Goal: Task Accomplishment & Management: Use online tool/utility

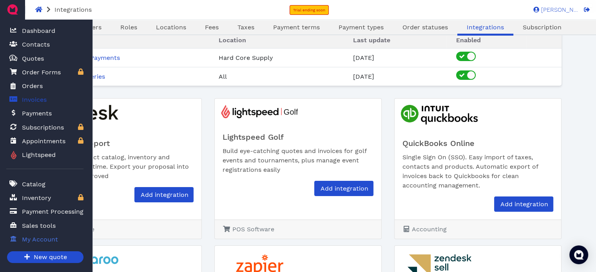
click at [28, 104] on span "Invoices" at bounding box center [34, 99] width 25 height 9
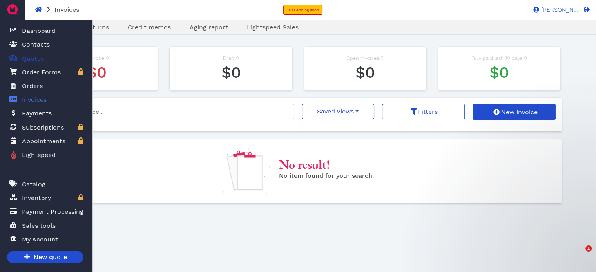
click at [27, 62] on span "Quotes" at bounding box center [33, 58] width 22 height 9
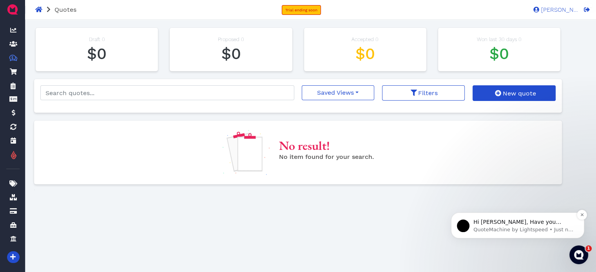
click at [504, 231] on p "QuoteMachine by Lightspeed • Just now" at bounding box center [523, 229] width 101 height 7
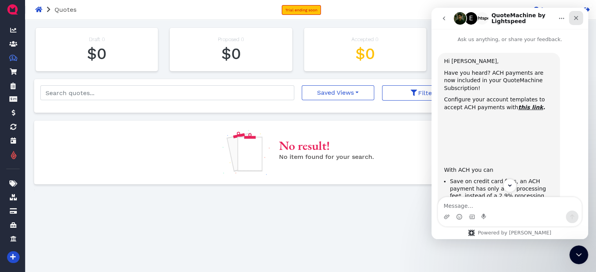
click at [578, 18] on icon "Close" at bounding box center [576, 18] width 6 height 6
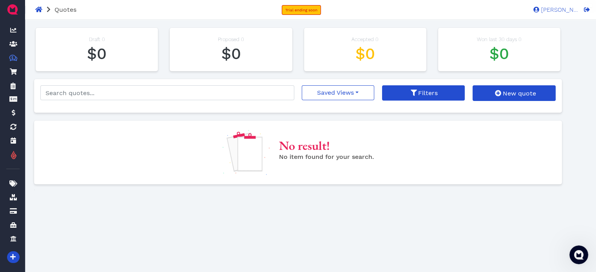
scroll to position [58, 0]
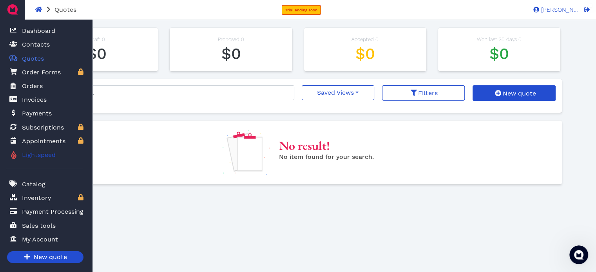
click at [40, 156] on span "Lightspeed" at bounding box center [37, 154] width 37 height 9
click at [21, 60] on span "Quotes" at bounding box center [31, 59] width 25 height 10
click at [33, 57] on span "Quotes" at bounding box center [33, 58] width 22 height 9
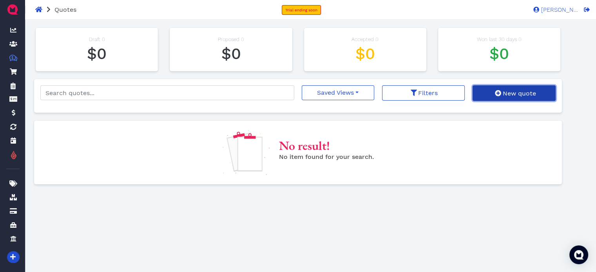
click at [516, 92] on span "New quote" at bounding box center [518, 93] width 34 height 7
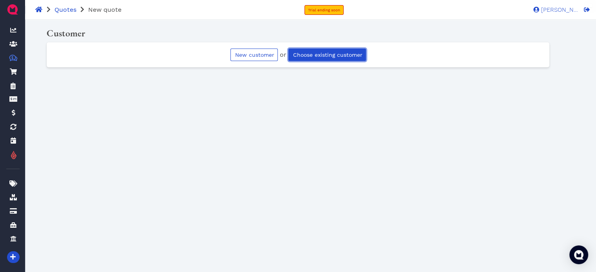
click at [334, 59] on link "Choose existing customer" at bounding box center [327, 55] width 78 height 13
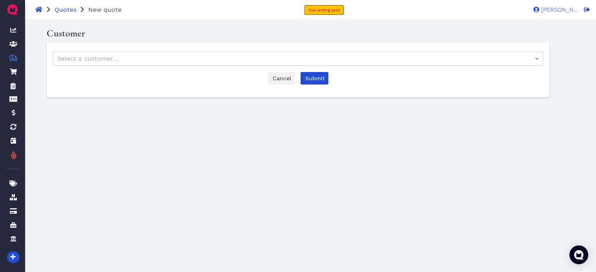
click at [158, 58] on div "Select a customer..." at bounding box center [297, 58] width 489 height 13
click at [317, 80] on span "Submit" at bounding box center [314, 78] width 21 height 6
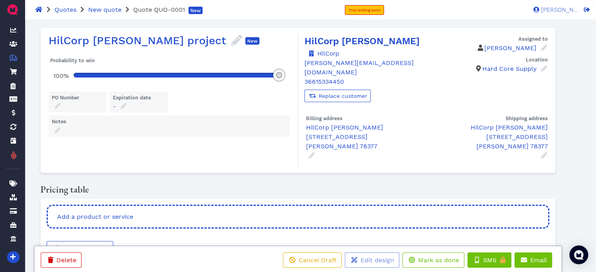
drag, startPoint x: 101, startPoint y: 76, endPoint x: 276, endPoint y: 82, distance: 174.9
click at [276, 82] on div at bounding box center [179, 75] width 223 height 20
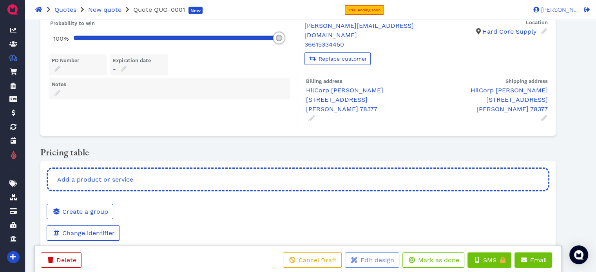
scroll to position [38, 0]
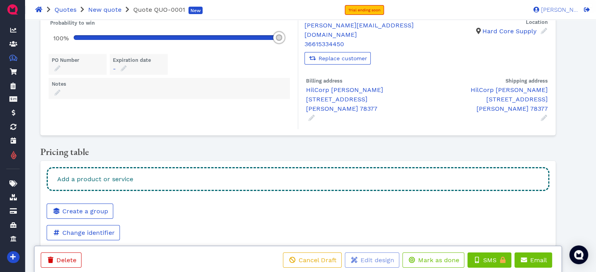
click at [188, 167] on div "Add a product or service" at bounding box center [298, 179] width 502 height 24
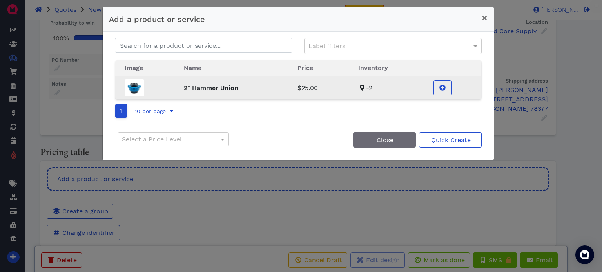
click at [142, 86] on img at bounding box center [135, 88] width 20 height 17
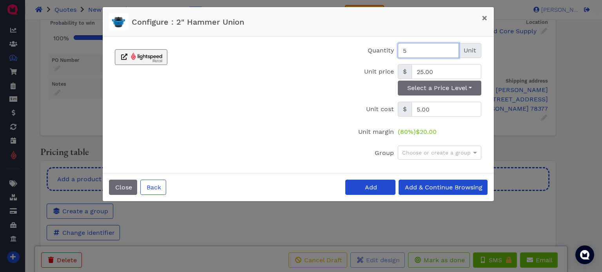
type input "5"
click at [384, 186] on button "Add" at bounding box center [370, 187] width 50 height 15
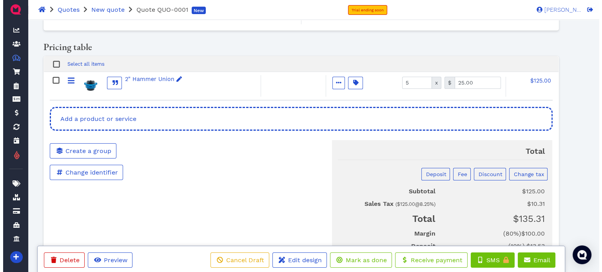
scroll to position [155, 0]
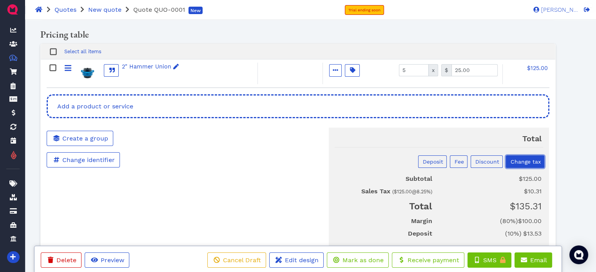
click at [526, 159] on span "Change tax" at bounding box center [524, 162] width 31 height 6
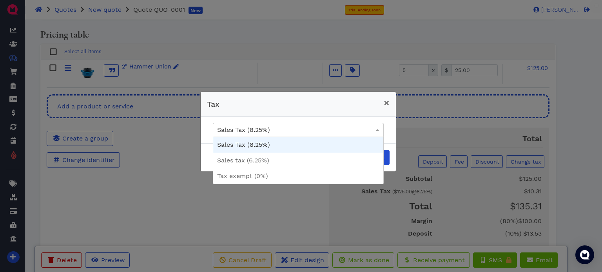
click at [377, 130] on span at bounding box center [377, 130] width 4 height 2
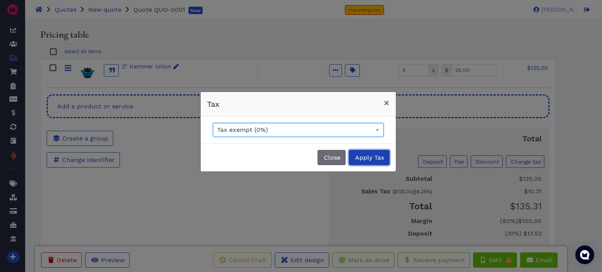
click at [381, 162] on button "Apply Tax" at bounding box center [369, 157] width 41 height 15
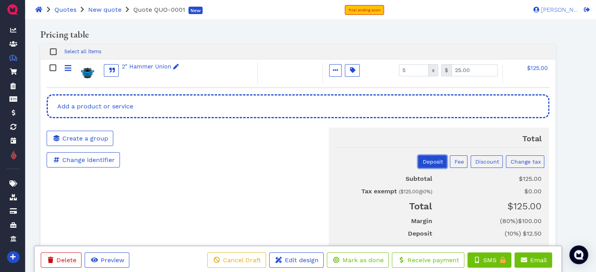
click at [437, 159] on span "Deposit" at bounding box center [433, 162] width 22 height 6
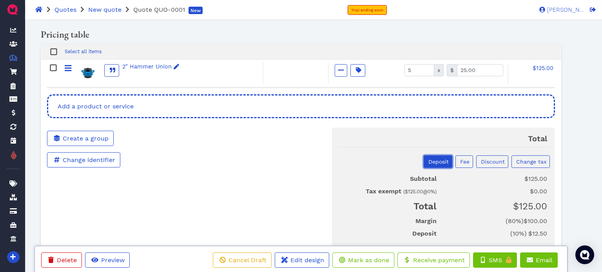
select select "percentage"
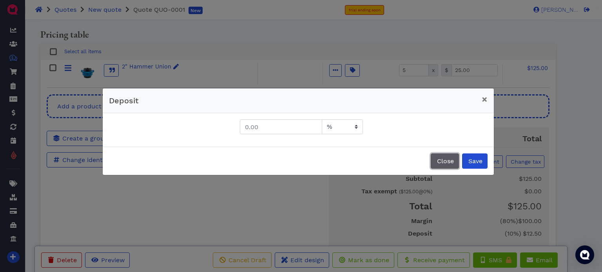
click at [444, 163] on span "Close" at bounding box center [445, 161] width 18 height 7
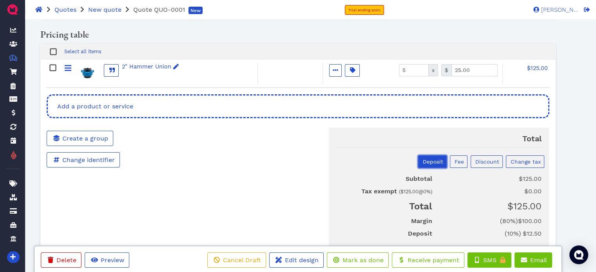
click at [440, 159] on span "Deposit" at bounding box center [433, 162] width 22 height 6
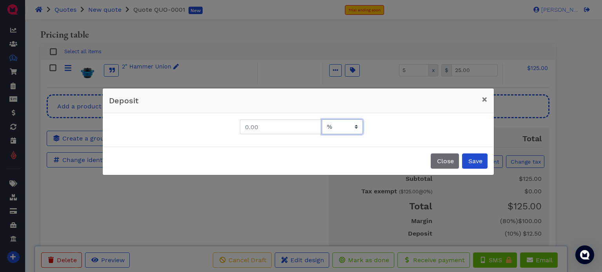
click at [351, 129] on select "USD %" at bounding box center [342, 127] width 41 height 15
select select "flat"
click at [322, 120] on select "USD %" at bounding box center [342, 127] width 41 height 15
click at [475, 163] on span "Save" at bounding box center [474, 161] width 15 height 7
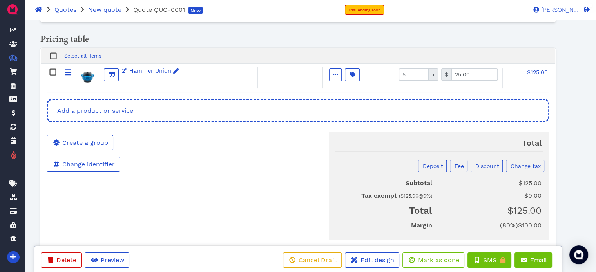
scroll to position [152, 0]
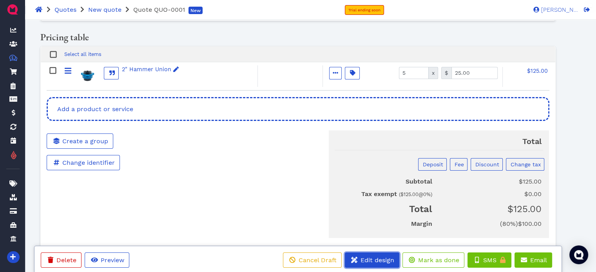
click at [383, 261] on span "Edit design" at bounding box center [376, 260] width 35 height 7
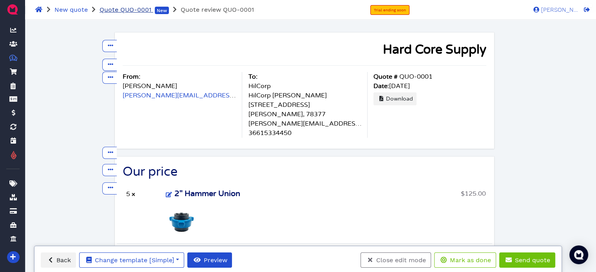
click at [133, 9] on span "Quote QUO-0001" at bounding box center [126, 9] width 52 height 7
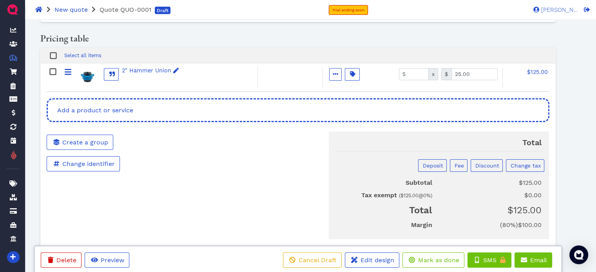
scroll to position [152, 0]
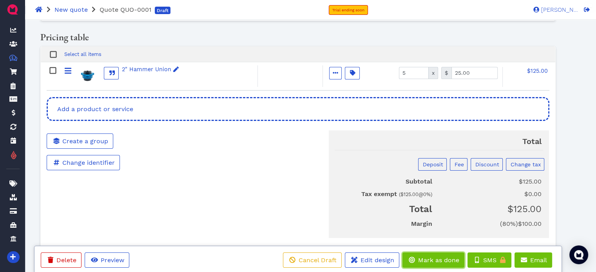
click at [428, 265] on button "Mark as done" at bounding box center [433, 260] width 62 height 15
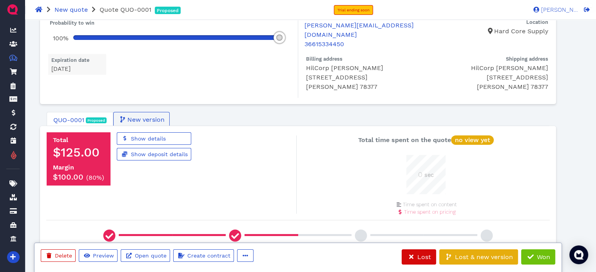
scroll to position [0, 0]
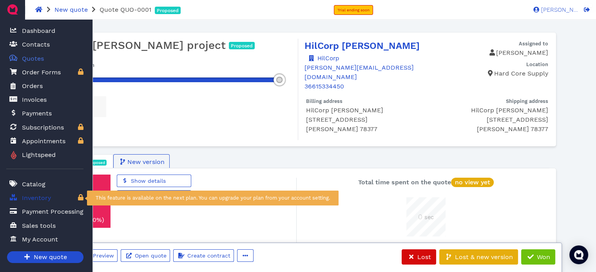
click at [45, 199] on span "Inventory" at bounding box center [36, 198] width 29 height 9
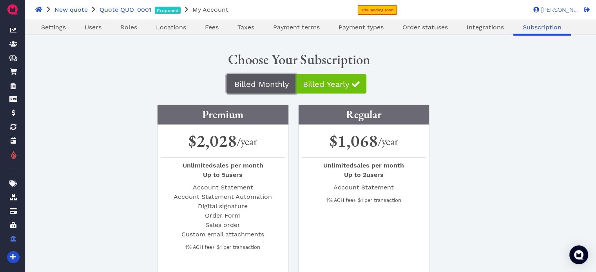
click at [274, 85] on span "Billed Monthly" at bounding box center [261, 84] width 56 height 9
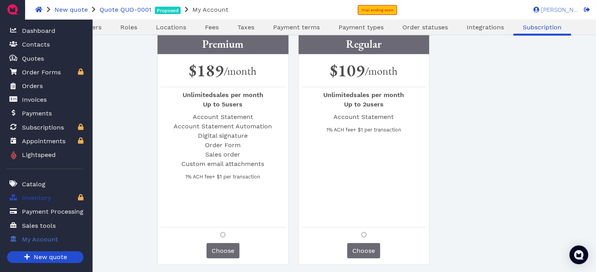
scroll to position [78, 0]
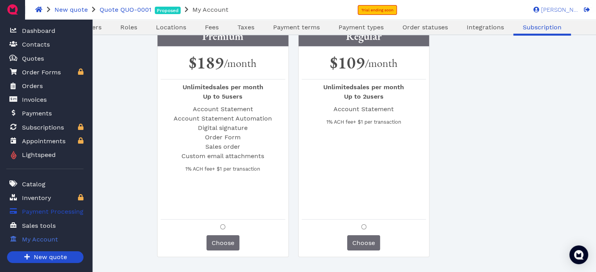
click at [45, 210] on span "Payment Processing" at bounding box center [53, 211] width 62 height 9
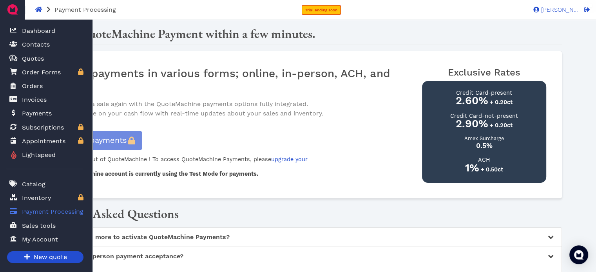
scroll to position [39, 0]
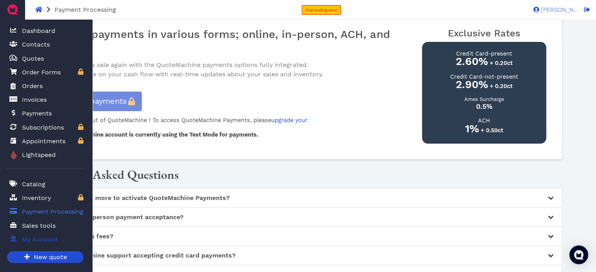
click at [34, 241] on span "My Account" at bounding box center [40, 239] width 36 height 9
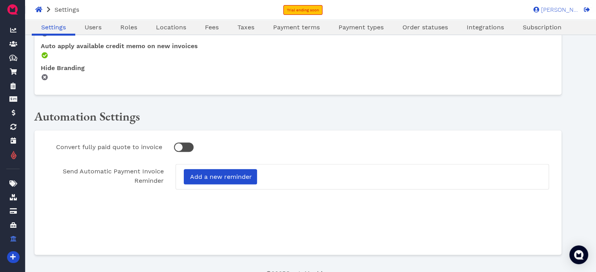
scroll to position [487, 0]
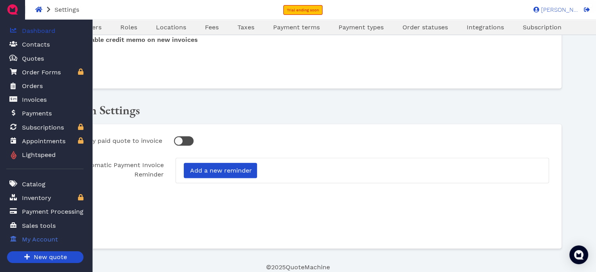
click at [34, 34] on span "Dashboard" at bounding box center [38, 30] width 33 height 9
